Goal: Task Accomplishment & Management: Complete application form

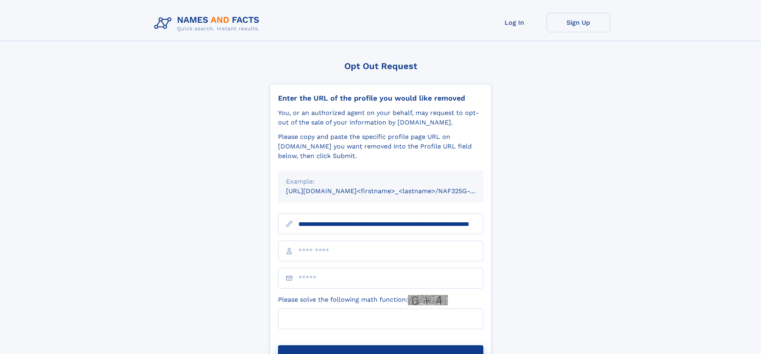
scroll to position [0, 68]
type input "**********"
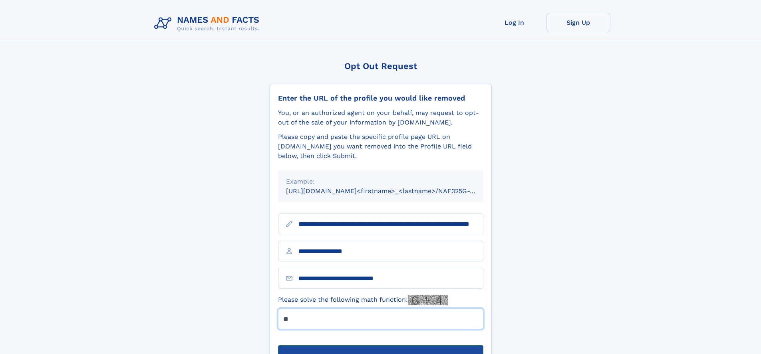
type input "**"
click at [380, 346] on button "Submit Opt Out Request" at bounding box center [380, 359] width 205 height 26
